Goal: Communication & Community: Answer question/provide support

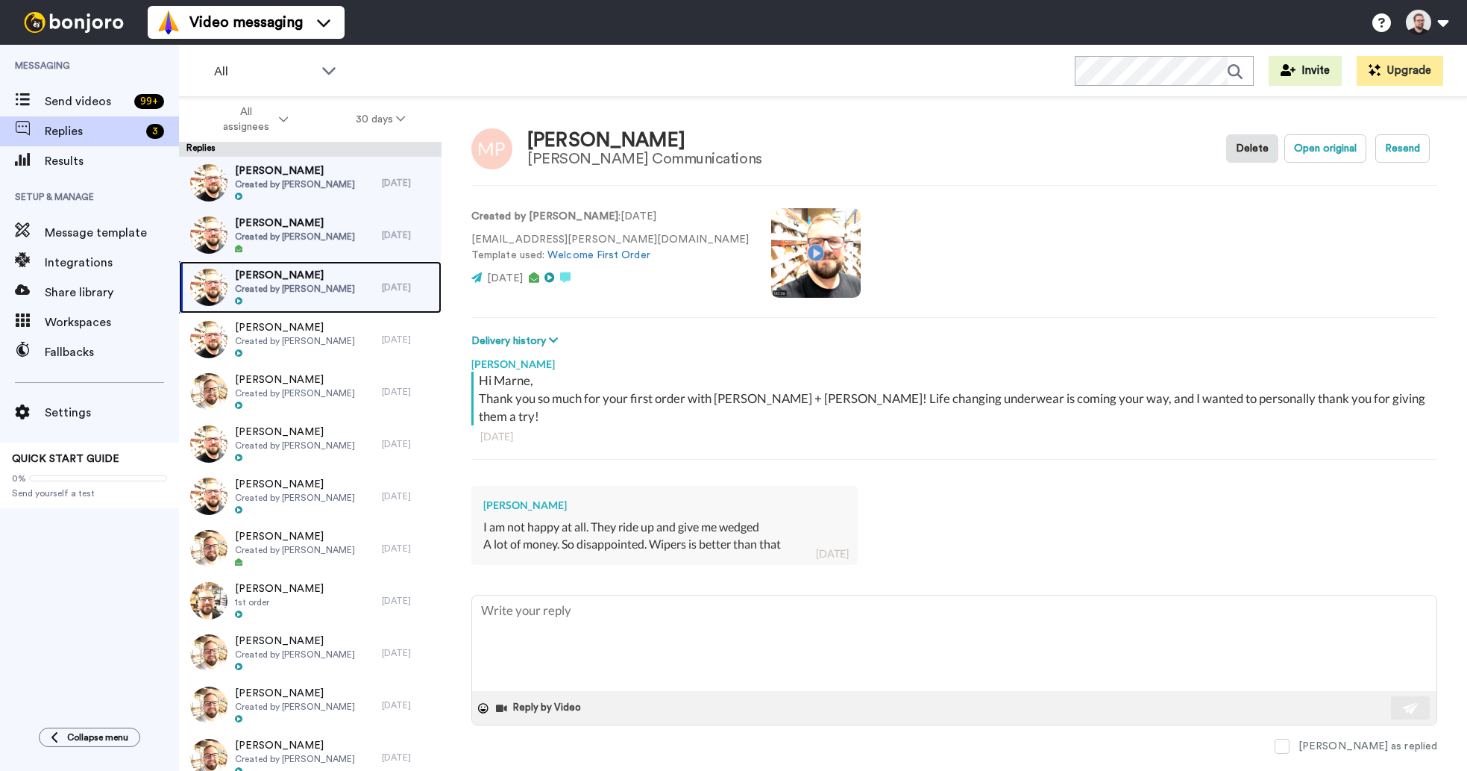
click at [270, 289] on span "Created by [PERSON_NAME]" at bounding box center [295, 289] width 120 height 12
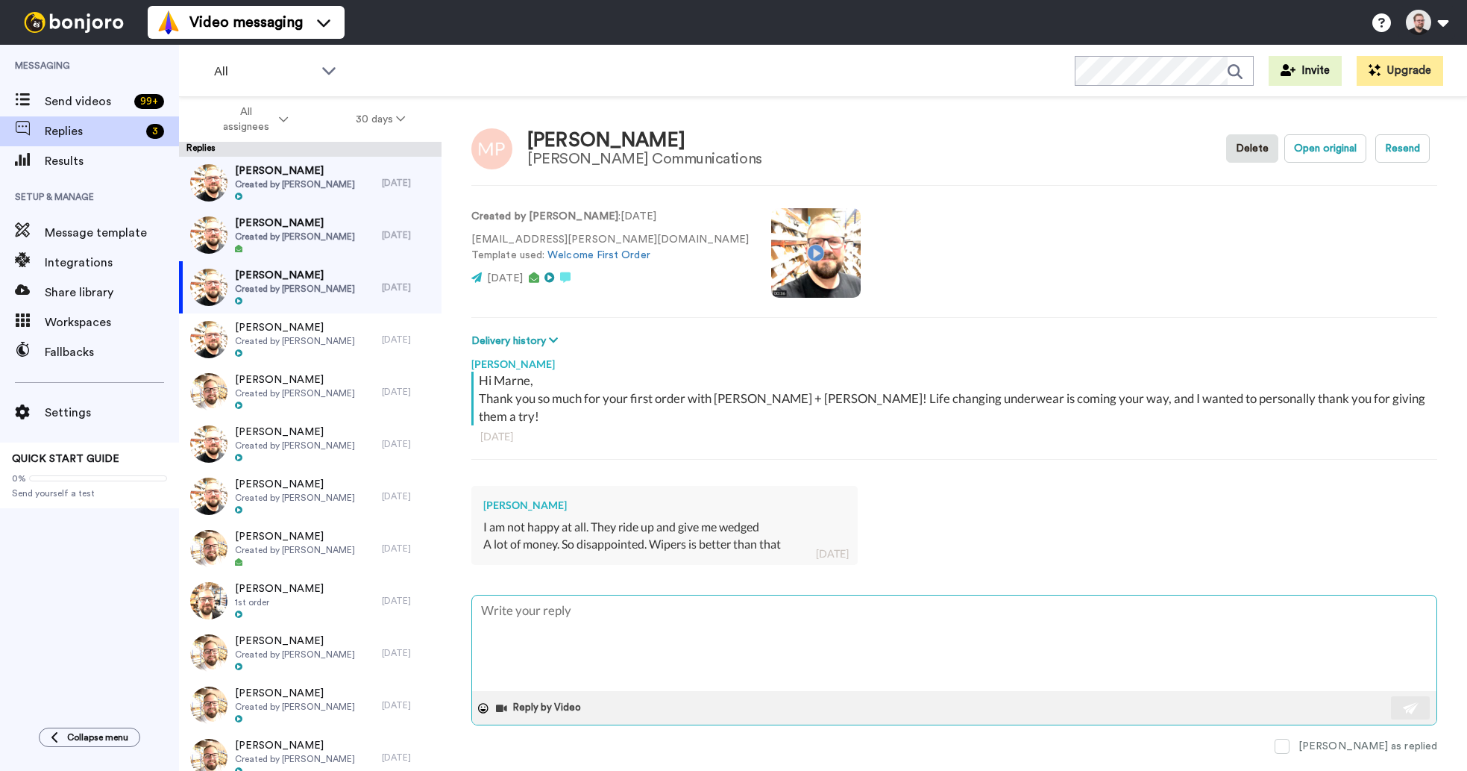
click at [686, 606] on textarea at bounding box center [954, 642] width 965 height 95
type textarea "x"
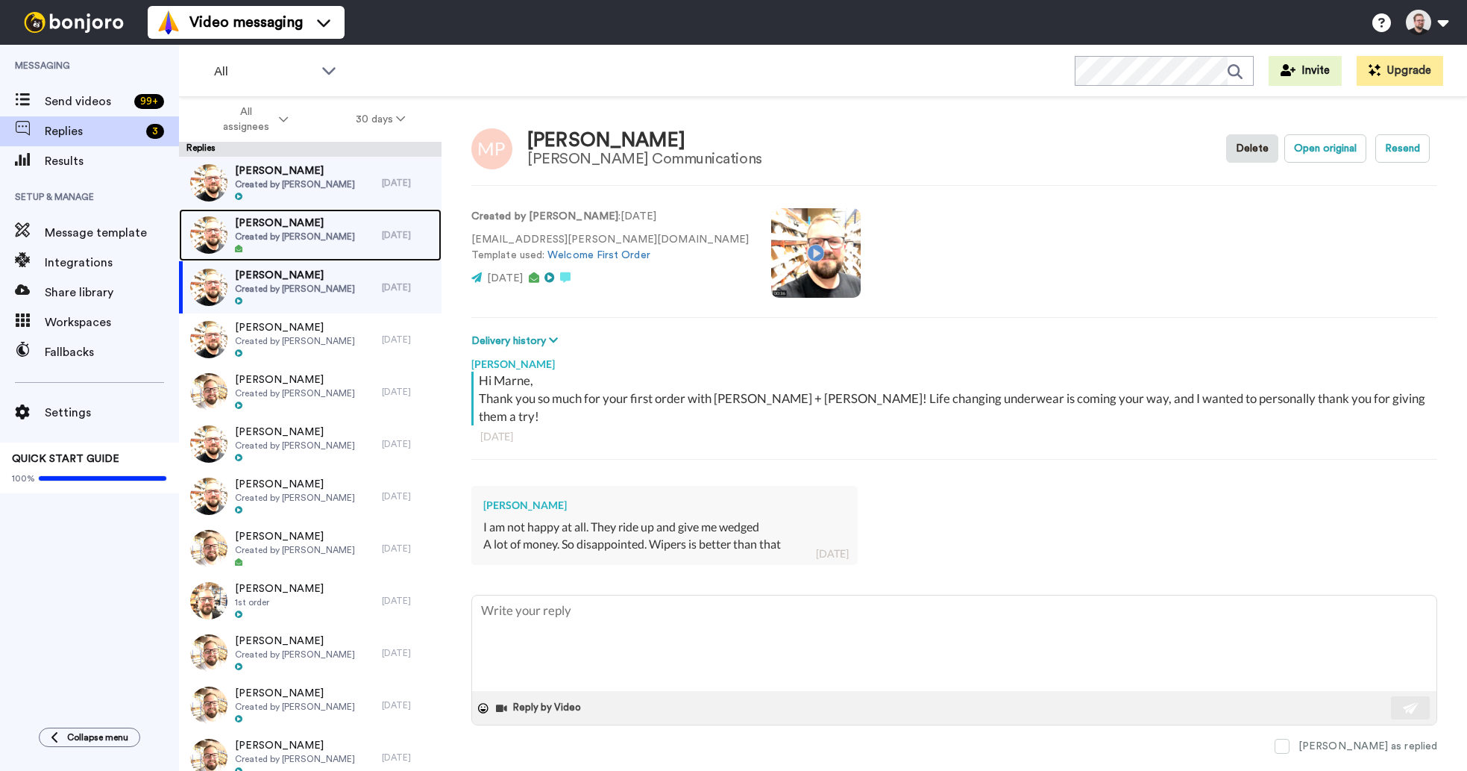
click at [296, 228] on span "[PERSON_NAME]" at bounding box center [295, 223] width 120 height 15
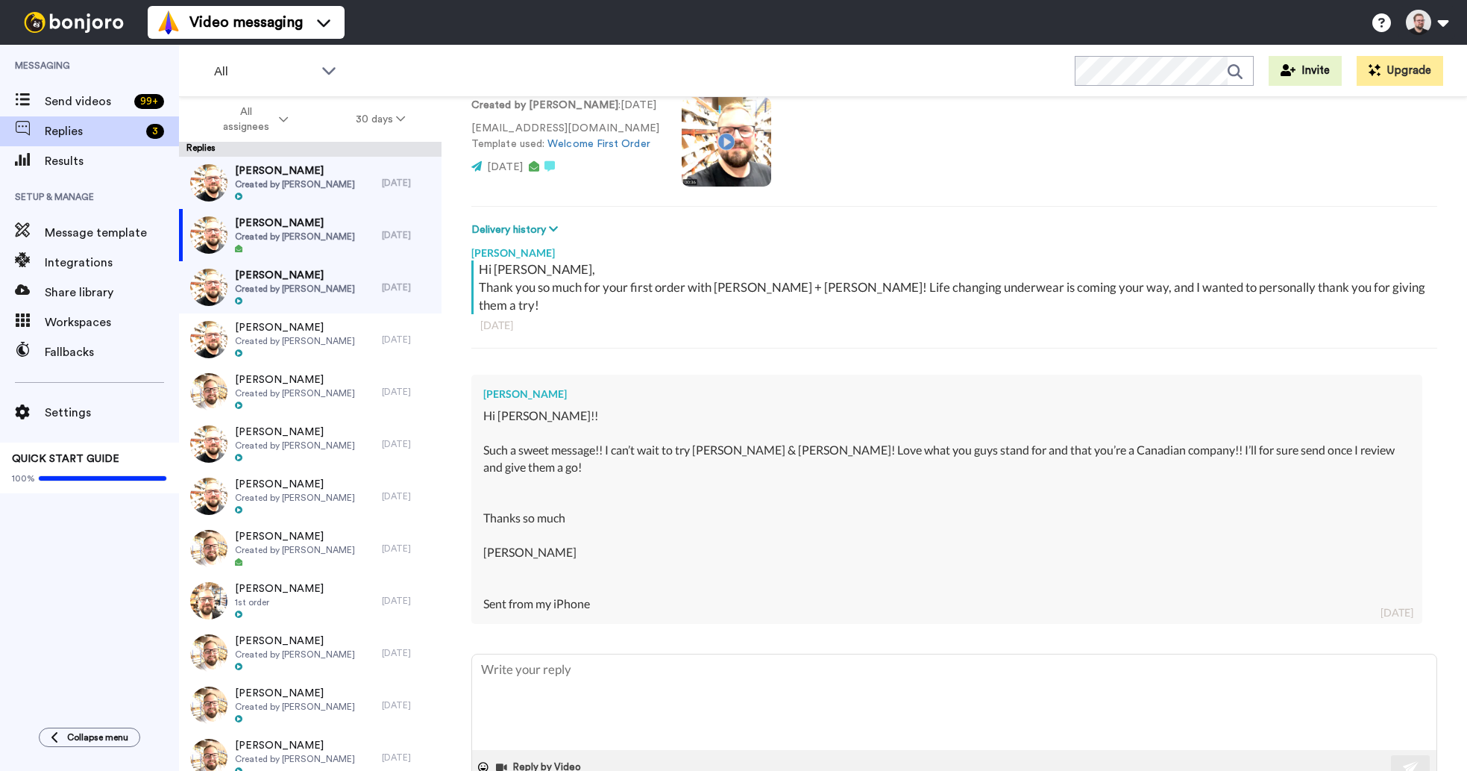
scroll to position [118, 0]
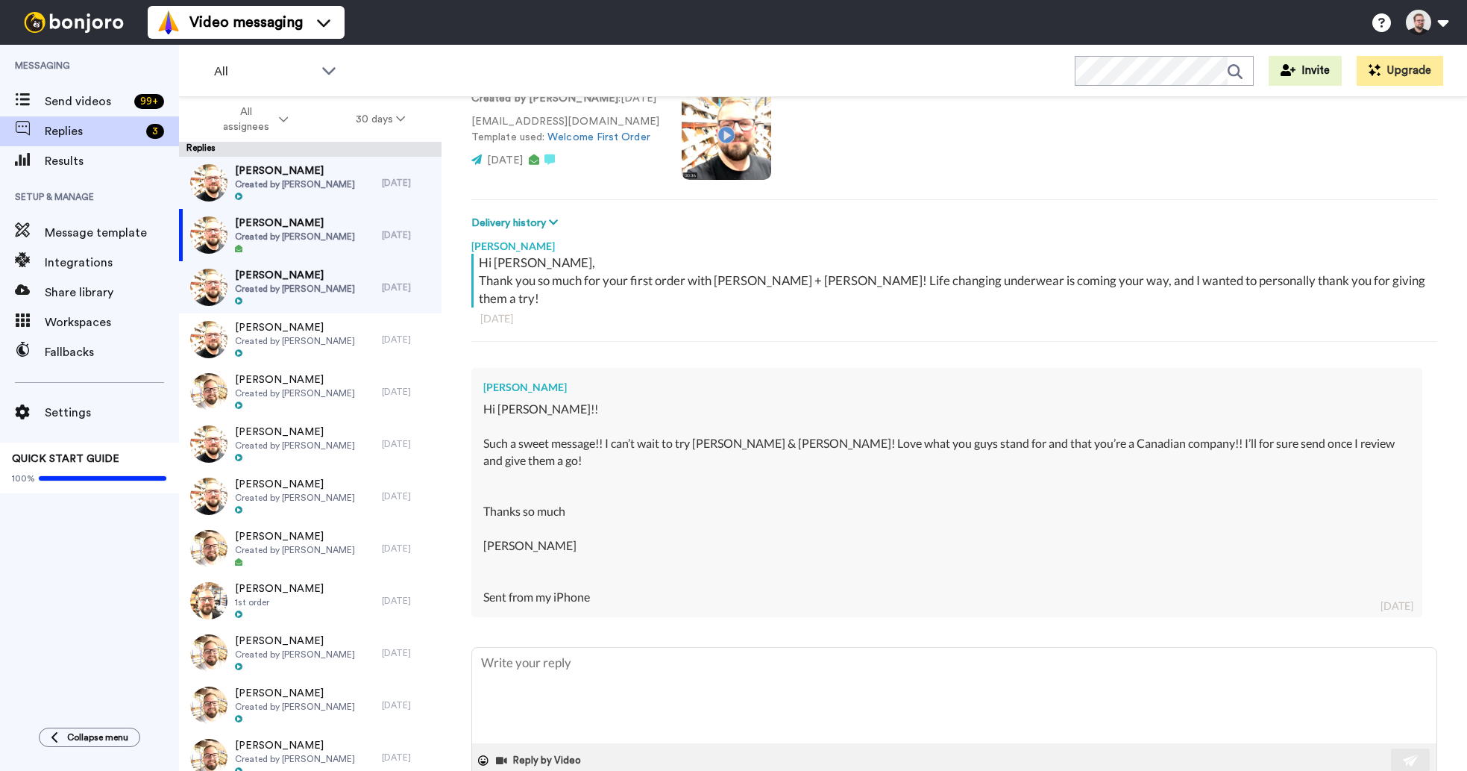
type textarea "x"
